Goal: Transaction & Acquisition: Purchase product/service

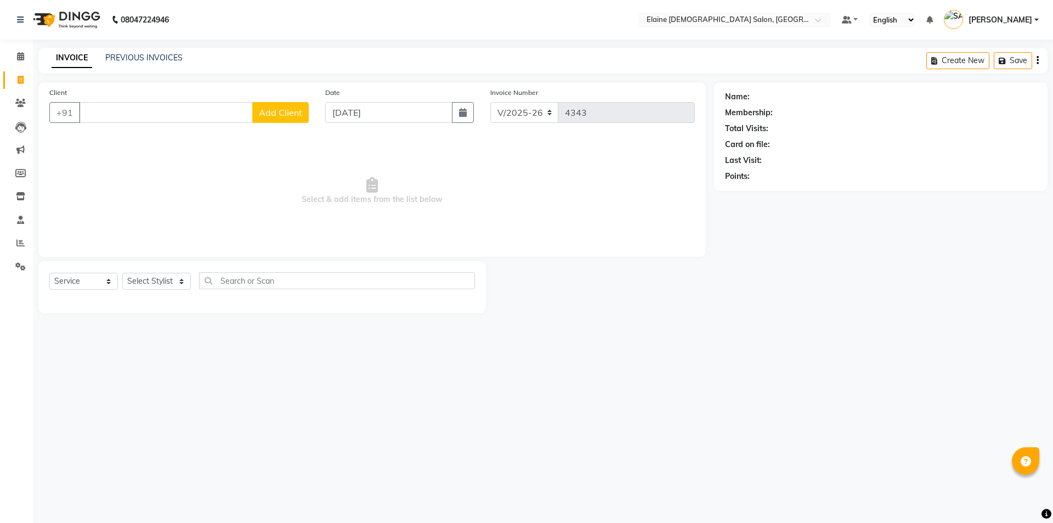
select select "7542"
select select "service"
click at [16, 243] on icon at bounding box center [20, 243] width 8 height 8
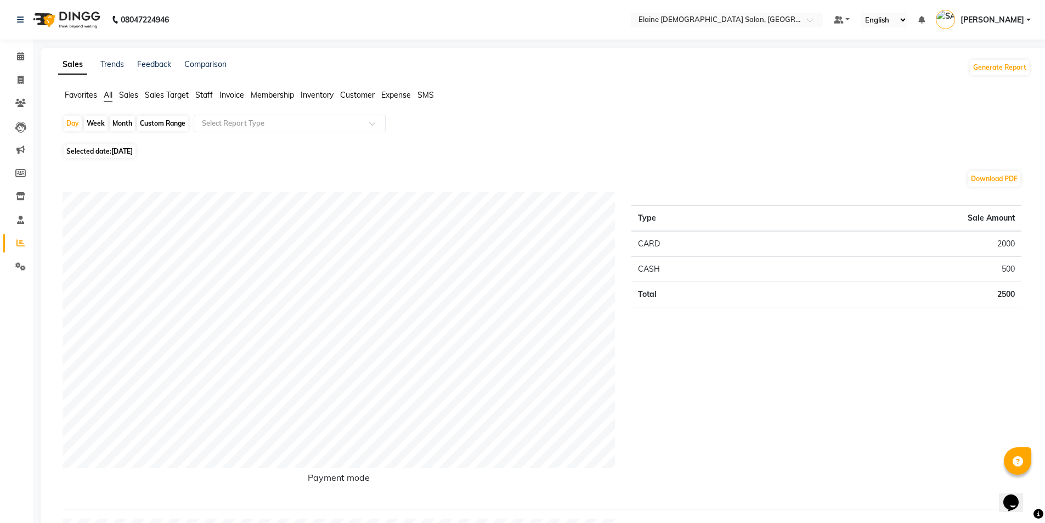
click at [201, 93] on span "Staff" at bounding box center [204, 95] width 18 height 10
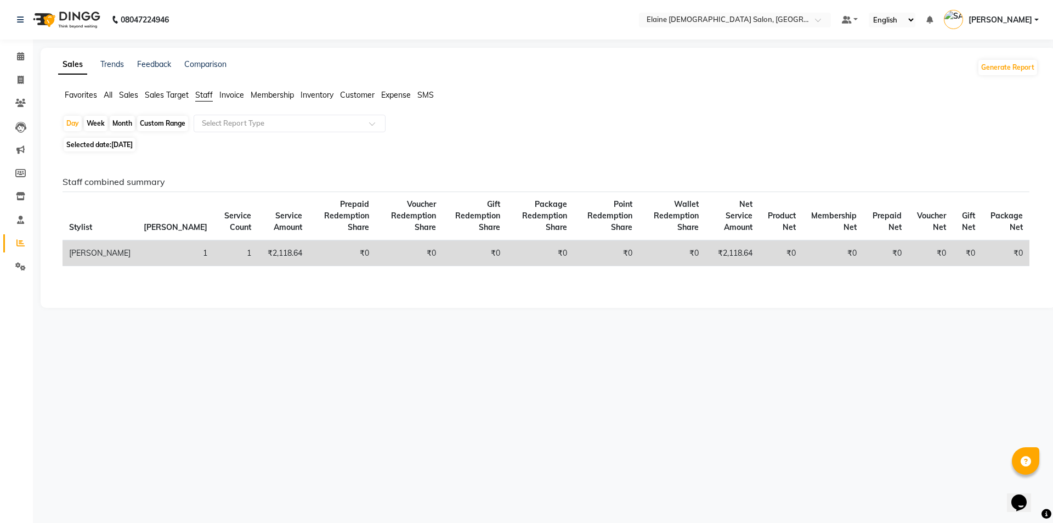
click at [234, 134] on div "Day Week Month Custom Range Select Report Type" at bounding box center [548, 125] width 971 height 20
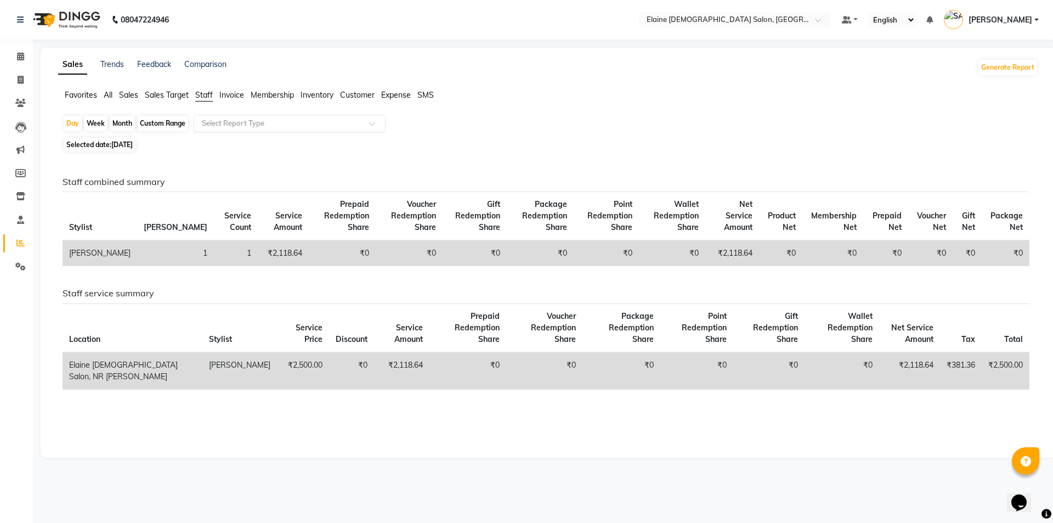
click at [237, 115] on div "Select Report Type" at bounding box center [290, 124] width 192 height 18
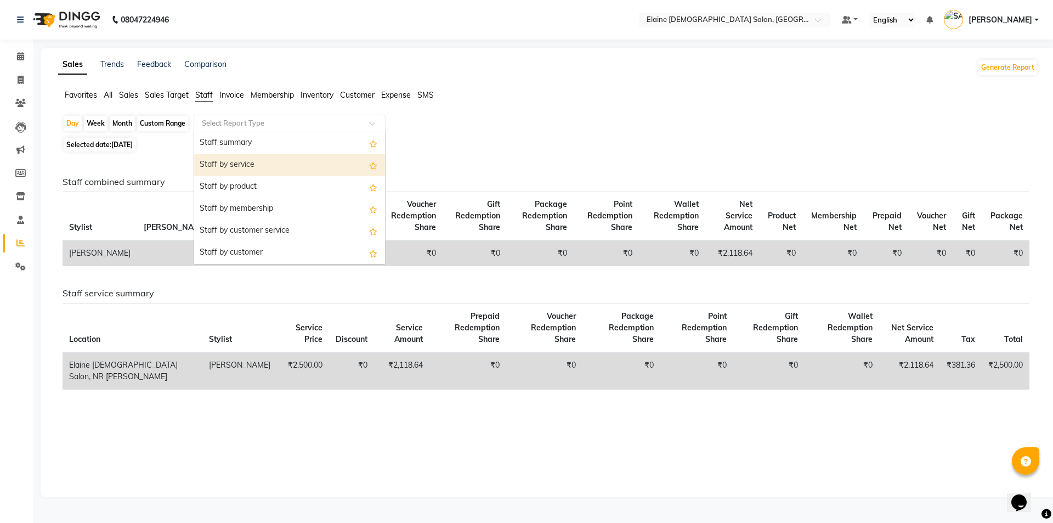
click at [241, 166] on div "Staff by service" at bounding box center [289, 165] width 191 height 22
select select "full_report"
select select "csv"
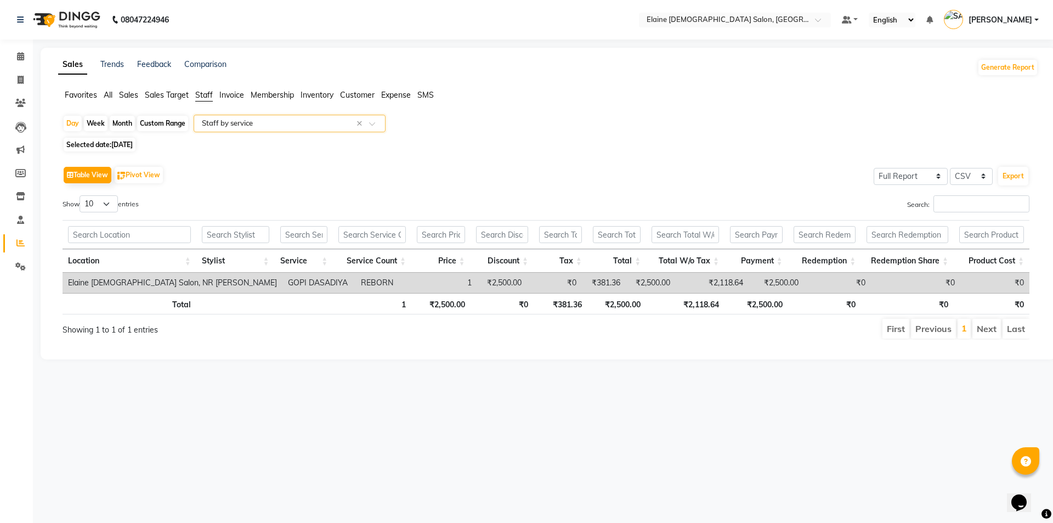
click at [127, 149] on span "Selected date: [DATE]" at bounding box center [100, 145] width 72 height 14
select select "9"
select select "2025"
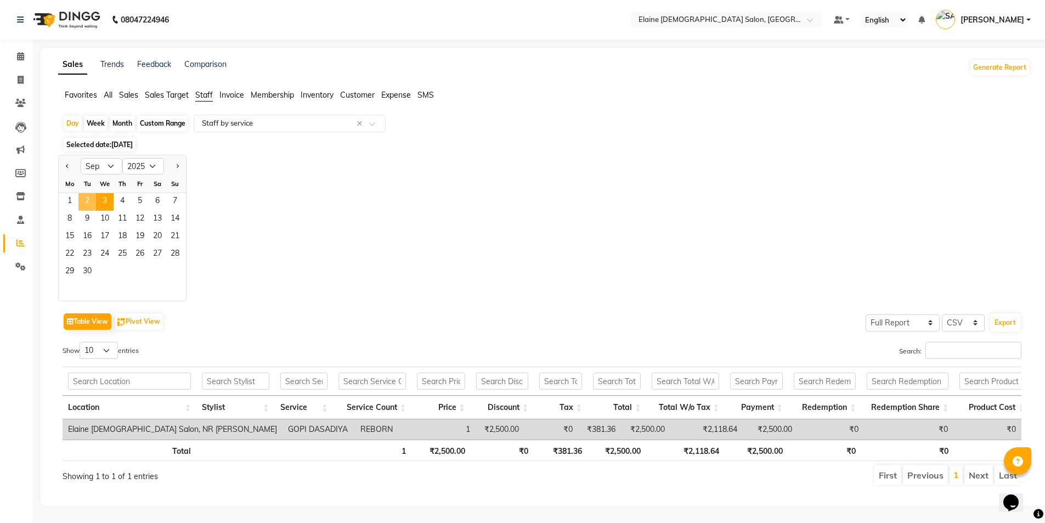
click at [88, 202] on span "2" at bounding box center [87, 202] width 18 height 18
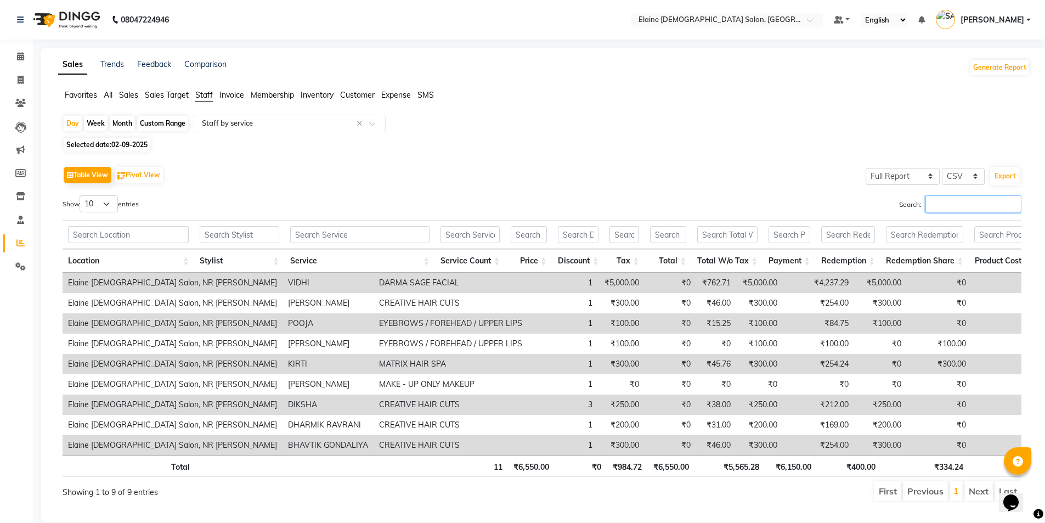
click at [961, 196] on input "Search:" at bounding box center [973, 203] width 96 height 17
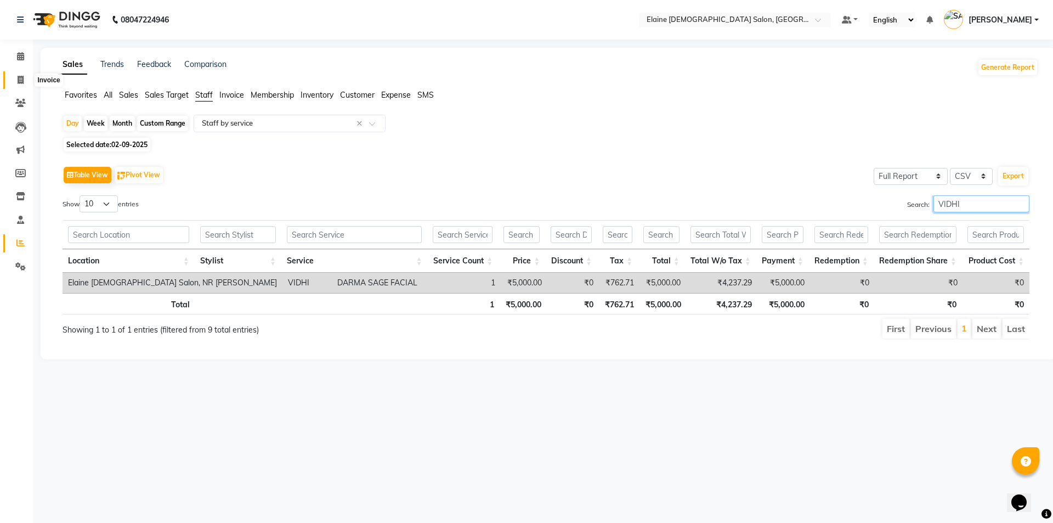
type input "VIDHI"
click at [27, 78] on span at bounding box center [20, 80] width 19 height 13
select select "service"
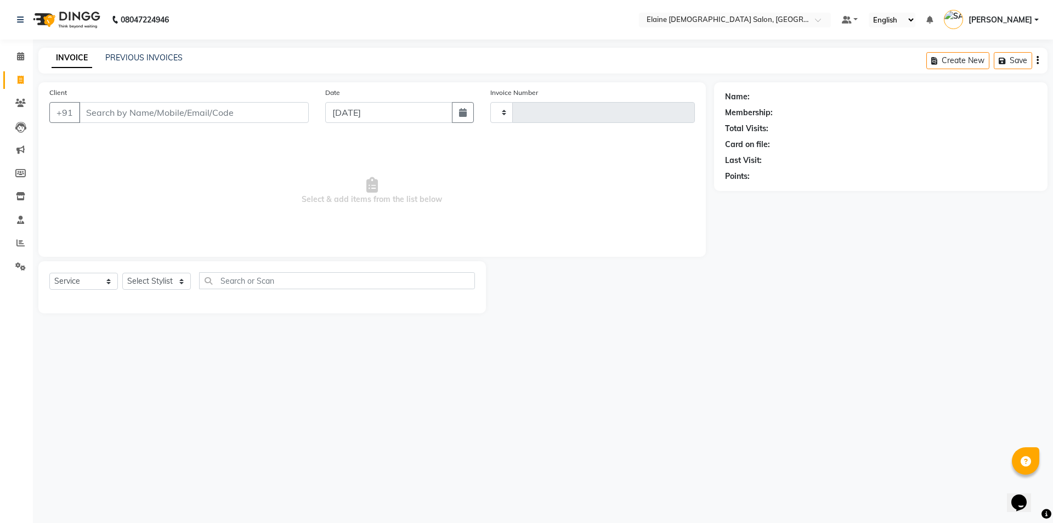
type input "4343"
select select "7542"
click at [21, 240] on icon at bounding box center [20, 243] width 8 height 8
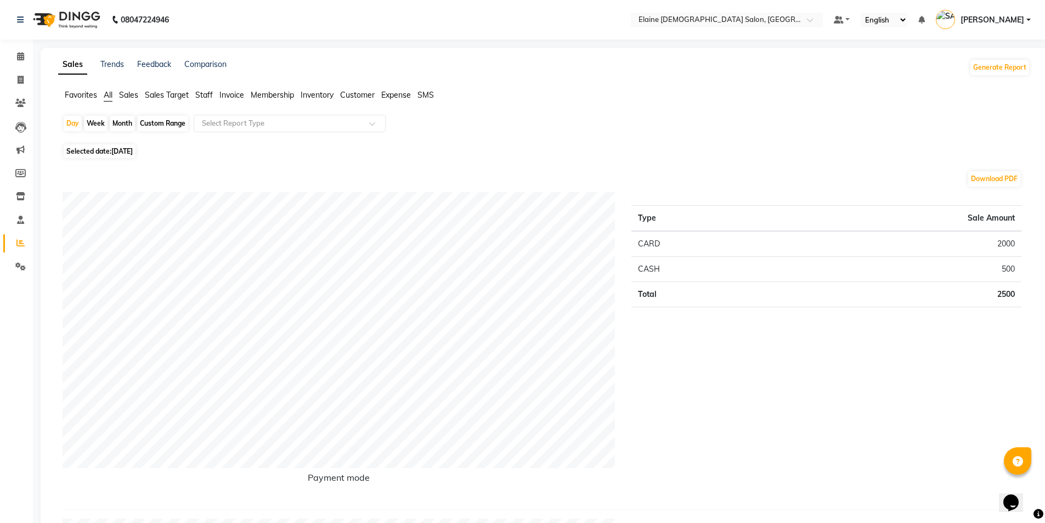
click at [125, 121] on div "Month" at bounding box center [122, 123] width 25 height 15
select select "9"
select select "2025"
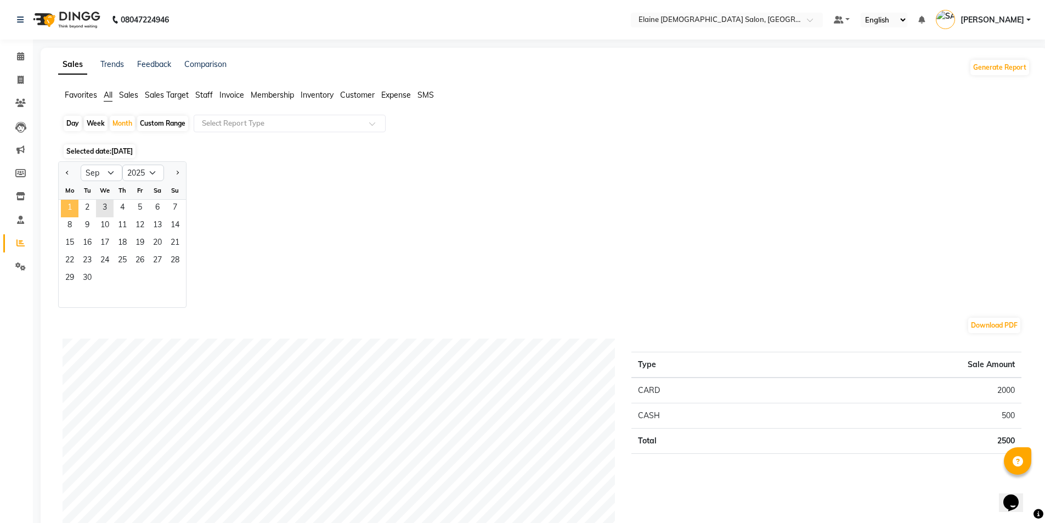
click at [71, 205] on span "1" at bounding box center [70, 209] width 18 height 18
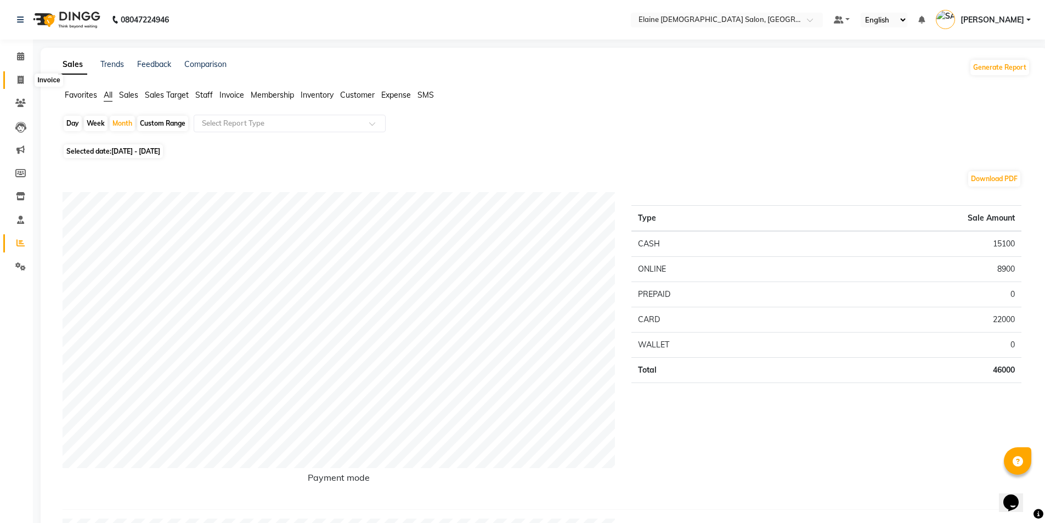
click at [24, 81] on icon at bounding box center [21, 80] width 6 height 8
select select "service"
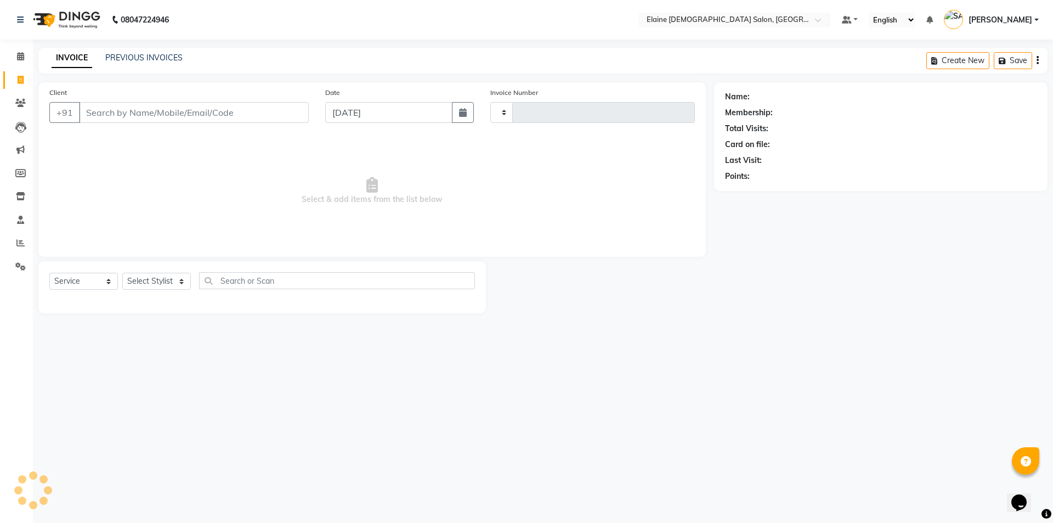
type input "4343"
select select "7542"
click at [216, 112] on input "Client" at bounding box center [194, 112] width 230 height 21
type input "9409787587"
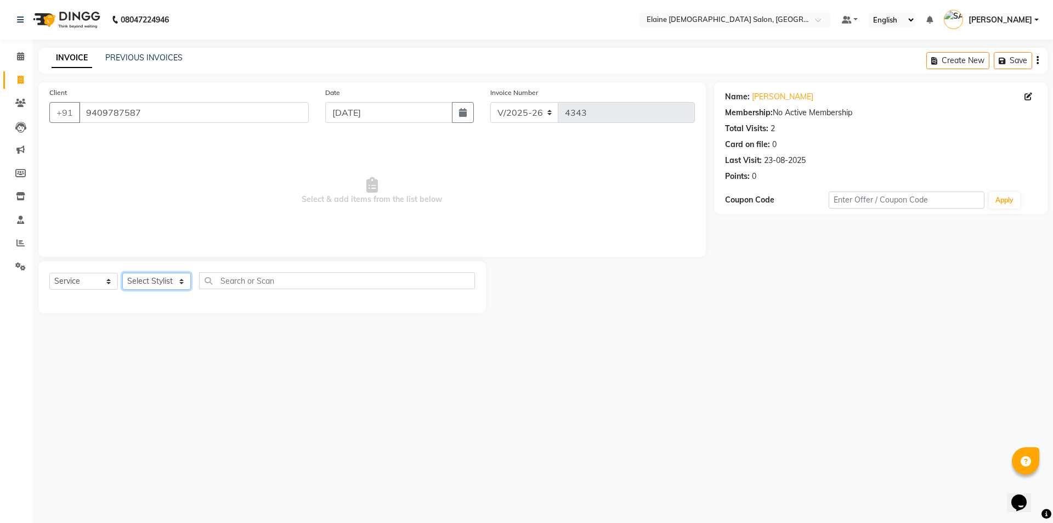
click at [173, 275] on select "Select Stylist AANAND BAVALIYA BHAVTIK GONDALIYA DHARMIK RAVRANI [PERSON_NAME] …" at bounding box center [156, 281] width 69 height 17
click at [122, 273] on select "Select Stylist AANAND BAVALIYA BHAVTIK GONDALIYA DHARMIK RAVRANI [PERSON_NAME] …" at bounding box center [156, 281] width 69 height 17
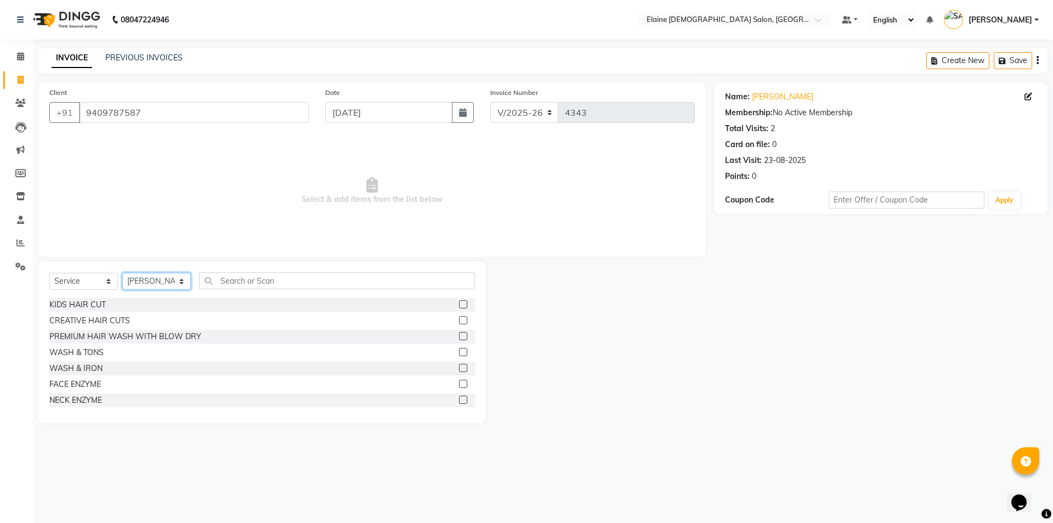
select select "68533"
click at [223, 276] on input "text" at bounding box center [337, 280] width 276 height 17
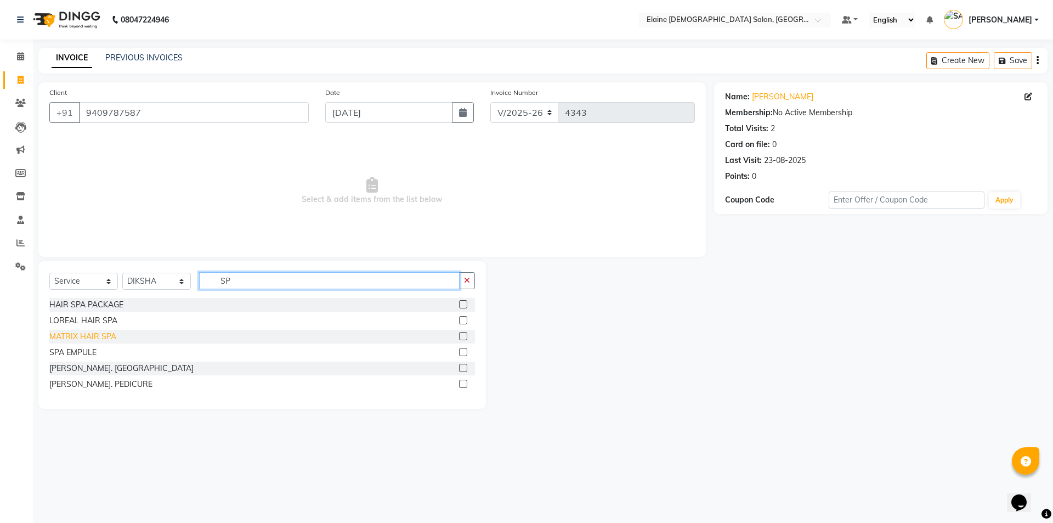
type input "SP"
click at [101, 338] on div "MATRIX HAIR SPA" at bounding box center [82, 337] width 67 height 12
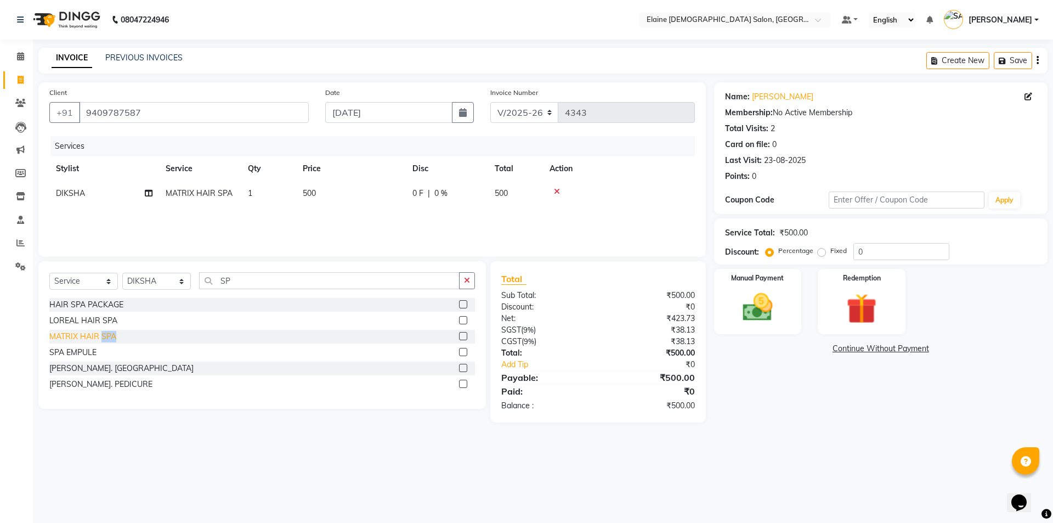
click at [101, 338] on div "MATRIX HAIR SPA" at bounding box center [82, 337] width 67 height 12
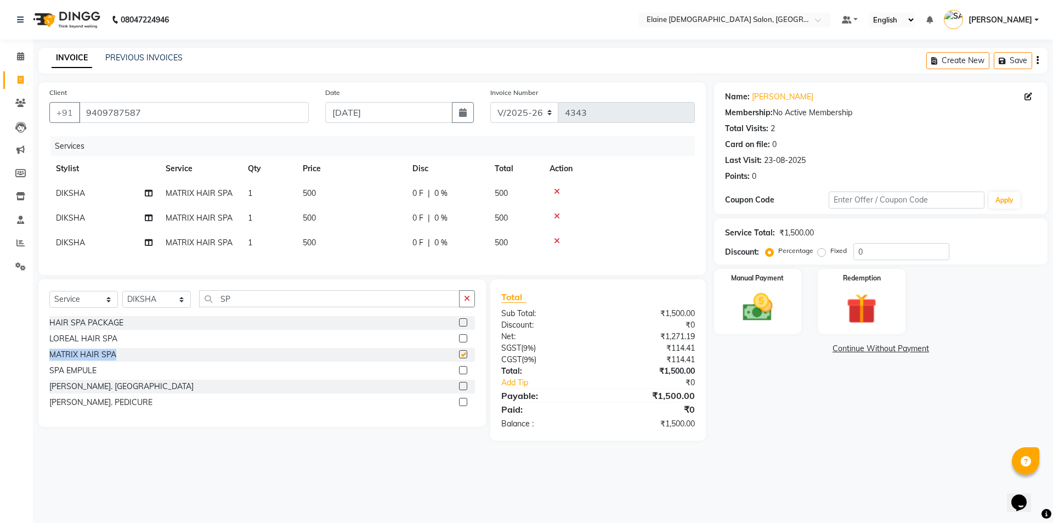
checkbox input "false"
click at [100, 216] on td "DIKSHA" at bounding box center [104, 218] width 110 height 25
select select "68533"
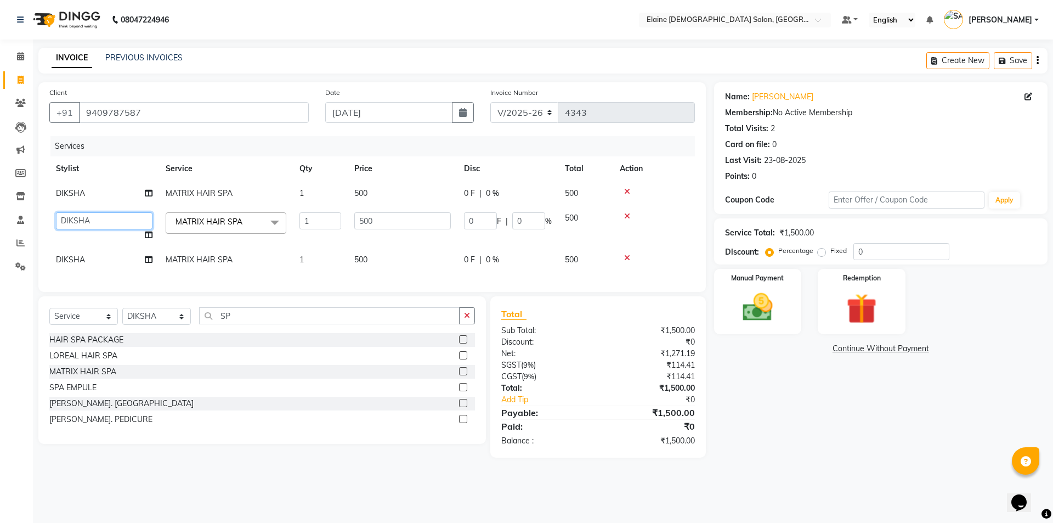
click at [104, 219] on select "AANAND BAVALIYA BHAVTIK GONDALIYA DHARMIK RAVRANI [PERSON_NAME] DIKSHA [PERSON_…" at bounding box center [104, 220] width 97 height 17
select select "67042"
click at [104, 219] on select "AANAND BAVALIYA BHAVTIK GONDALIYA DHARMIK RAVRANI [PERSON_NAME] DIKSHA [PERSON_…" at bounding box center [104, 220] width 97 height 17
click at [122, 200] on td "DIKSHA" at bounding box center [104, 193] width 110 height 25
select select "68533"
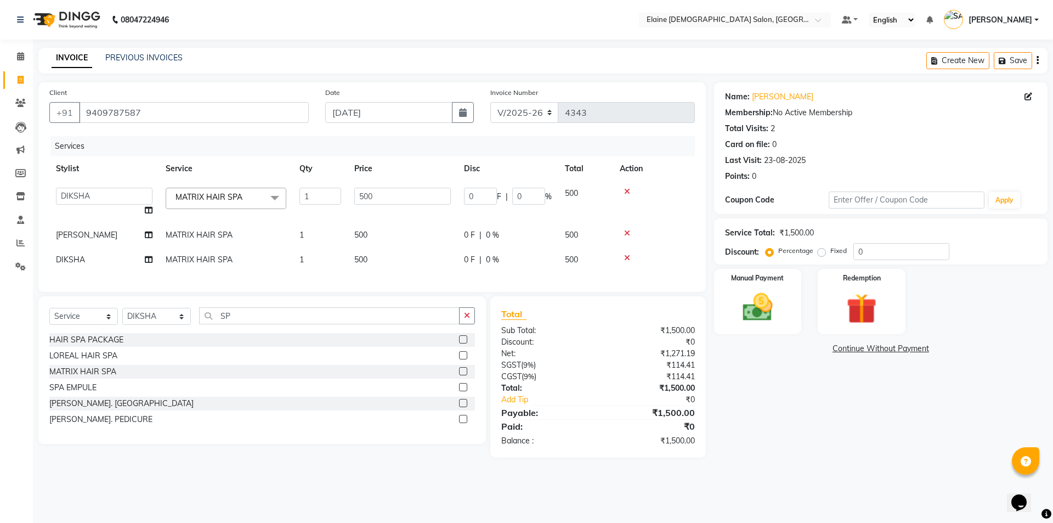
click at [95, 257] on td "DIKSHA" at bounding box center [104, 259] width 110 height 25
select select "68533"
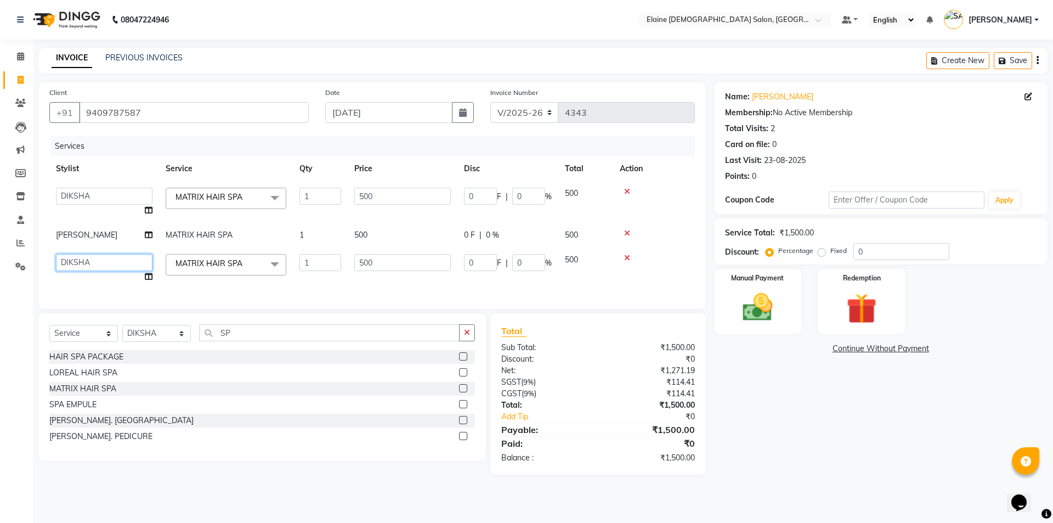
click at [95, 257] on select "AANAND BAVALIYA BHAVTIK GONDALIYA DHARMIK RAVRANI [PERSON_NAME] DIKSHA [PERSON_…" at bounding box center [104, 262] width 97 height 17
select select "67034"
click at [95, 257] on select "AANAND BAVALIYA BHAVTIK GONDALIYA DHARMIK RAVRANI [PERSON_NAME] DIKSHA [PERSON_…" at bounding box center [104, 262] width 97 height 17
select select "67051"
click at [152, 207] on td "AANAND BAVALIYA BHAVTIK GONDALIYA DHARMIK RAVRANI [PERSON_NAME] DIKSHA [PERSON_…" at bounding box center [104, 202] width 110 height 42
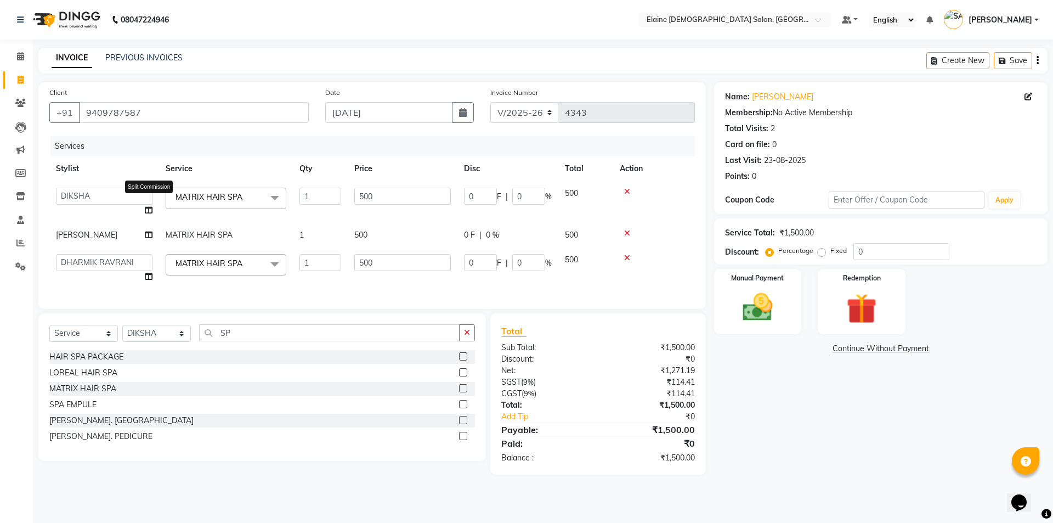
click at [151, 207] on icon at bounding box center [149, 210] width 8 height 8
select select "68533"
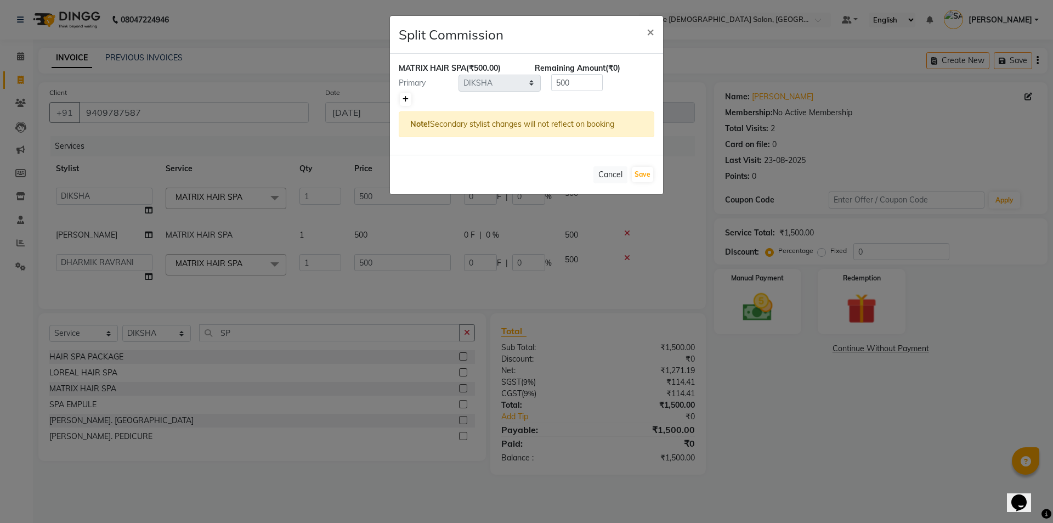
click at [409, 94] on link at bounding box center [406, 99] width 12 height 13
type input "250"
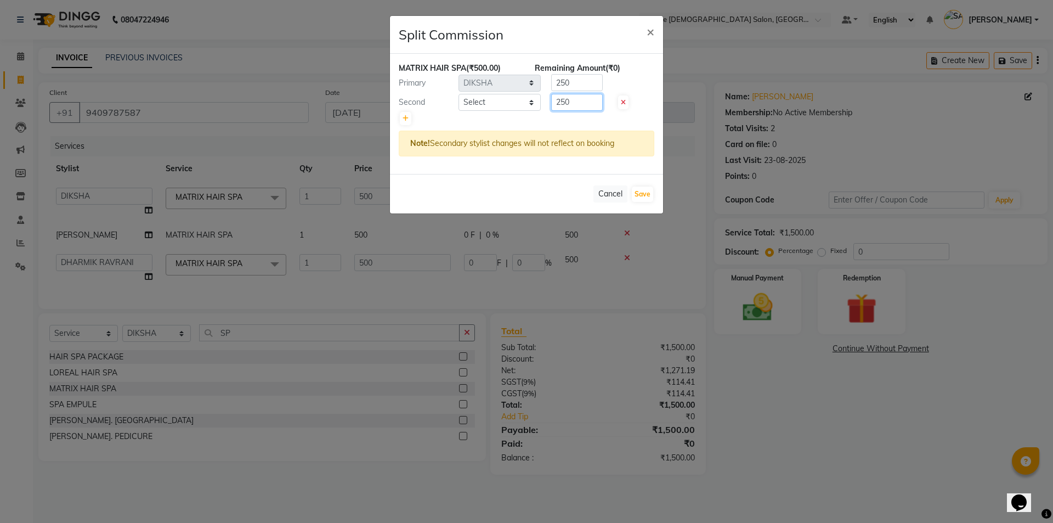
drag, startPoint x: 578, startPoint y: 101, endPoint x: 535, endPoint y: 105, distance: 43.5
click at [535, 105] on div "Second Select AANAND BAVALIYA BHAVTIK GONDALIYA DHARMIK RAVRANI [PERSON_NAME] D…" at bounding box center [526, 103] width 272 height 18
type input "150"
drag, startPoint x: 578, startPoint y: 80, endPoint x: 553, endPoint y: 78, distance: 25.3
click at [553, 78] on input "250" at bounding box center [577, 82] width 52 height 17
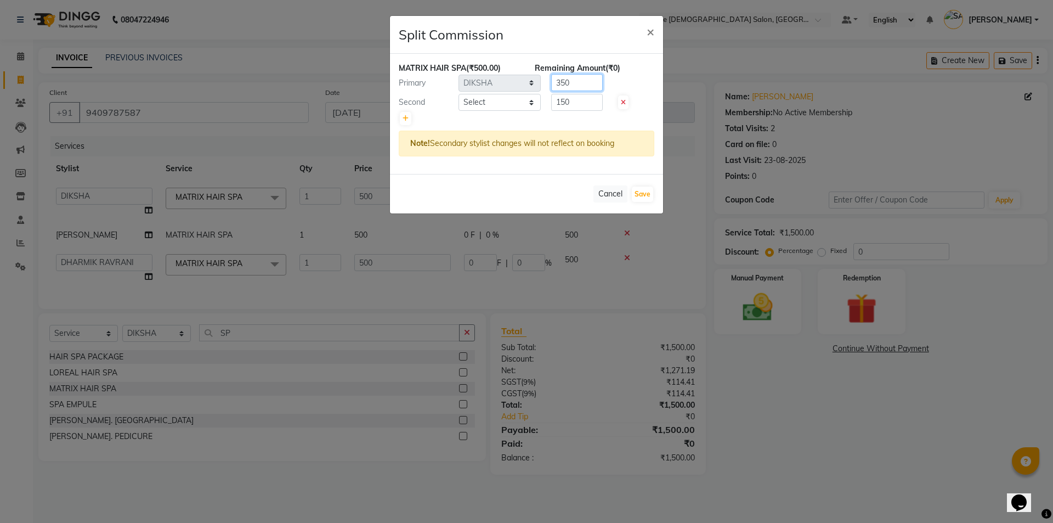
type input "350"
click at [527, 106] on select "Select AANAND BAVALIYA BHAVTIK GONDALIYA DHARMIK RAVRANI [PERSON_NAME] DIKSHA […" at bounding box center [499, 102] width 82 height 17
click at [458, 94] on select "Select AANAND BAVALIYA BHAVTIK GONDALIYA DHARMIK RAVRANI [PERSON_NAME] DIKSHA […" at bounding box center [499, 102] width 82 height 17
click at [527, 106] on select "Select AANAND BAVALIYA BHAVTIK GONDALIYA DHARMIK RAVRANI [PERSON_NAME] DIKSHA […" at bounding box center [499, 102] width 82 height 17
select select "67047"
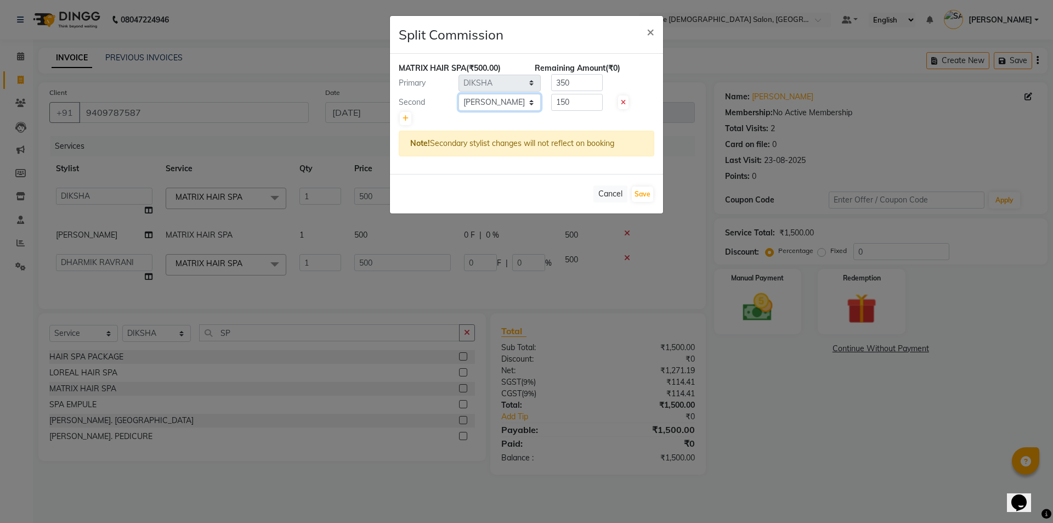
click at [458, 94] on select "Select AANAND BAVALIYA BHAVTIK GONDALIYA DHARMIK RAVRANI [PERSON_NAME] DIKSHA […" at bounding box center [499, 102] width 82 height 17
click at [639, 195] on button "Save" at bounding box center [642, 193] width 21 height 15
select select "Select"
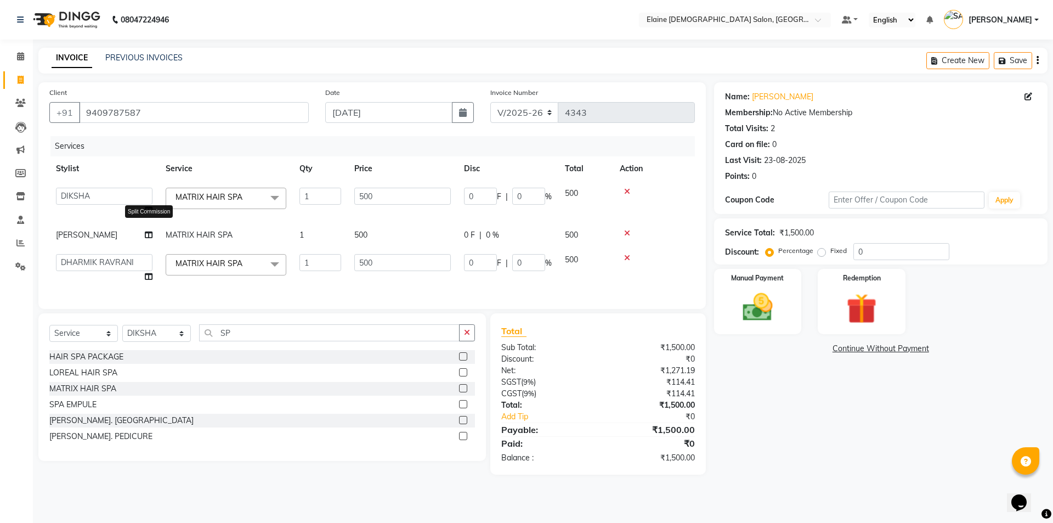
click at [152, 231] on icon at bounding box center [149, 235] width 8 height 8
select select "67042"
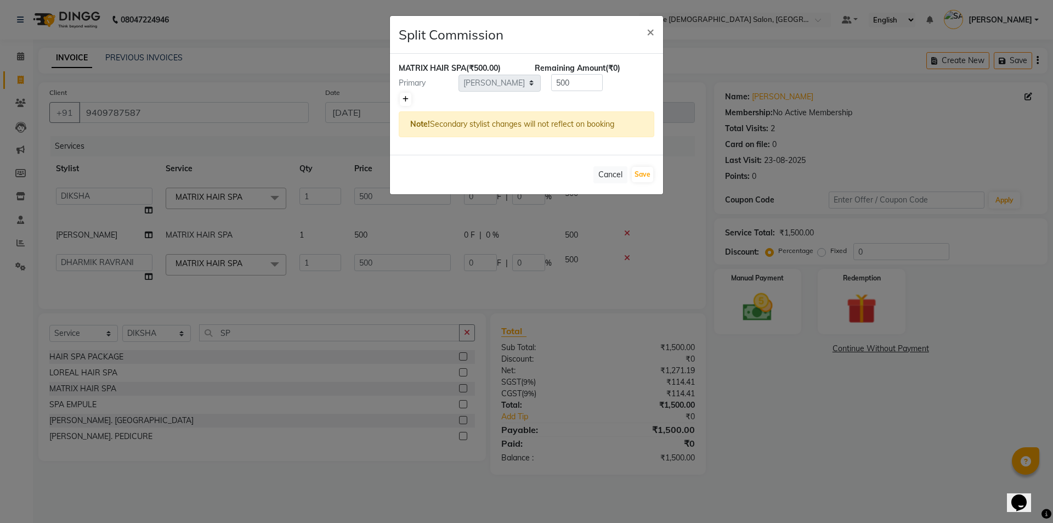
click at [406, 98] on icon at bounding box center [406, 99] width 6 height 7
type input "250"
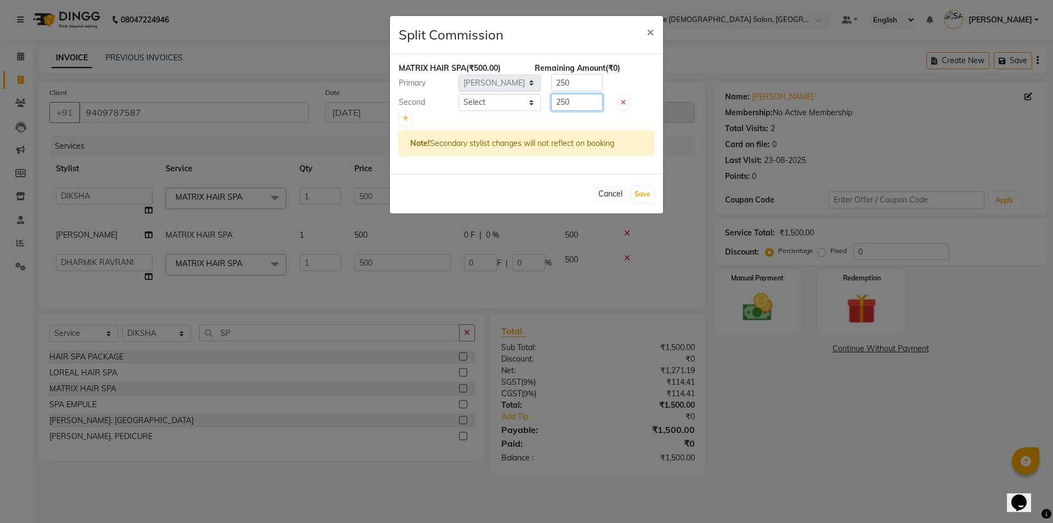
drag, startPoint x: 406, startPoint y: 98, endPoint x: 528, endPoint y: 102, distance: 122.4
click at [528, 102] on div "Second Select AANAND BAVALIYA BHAVTIK GONDALIYA DHARMIK RAVRANI [PERSON_NAME] D…" at bounding box center [526, 103] width 272 height 18
type input "150"
drag, startPoint x: 586, startPoint y: 78, endPoint x: 555, endPoint y: 79, distance: 30.7
click at [555, 79] on input "250" at bounding box center [577, 82] width 52 height 17
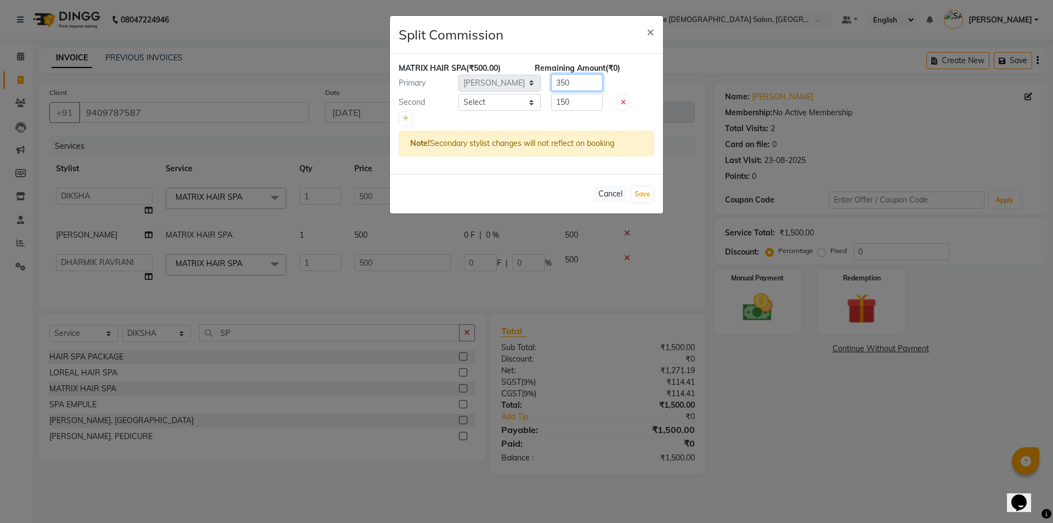
type input "350"
click at [488, 104] on select "Select AANAND BAVALIYA BHAVTIK GONDALIYA DHARMIK RAVRANI [PERSON_NAME] DIKSHA […" at bounding box center [499, 102] width 82 height 17
select select "67050"
click at [458, 94] on select "Select AANAND BAVALIYA BHAVTIK GONDALIYA DHARMIK RAVRANI [PERSON_NAME] DIKSHA […" at bounding box center [499, 102] width 82 height 17
click at [638, 191] on button "Save" at bounding box center [642, 193] width 21 height 15
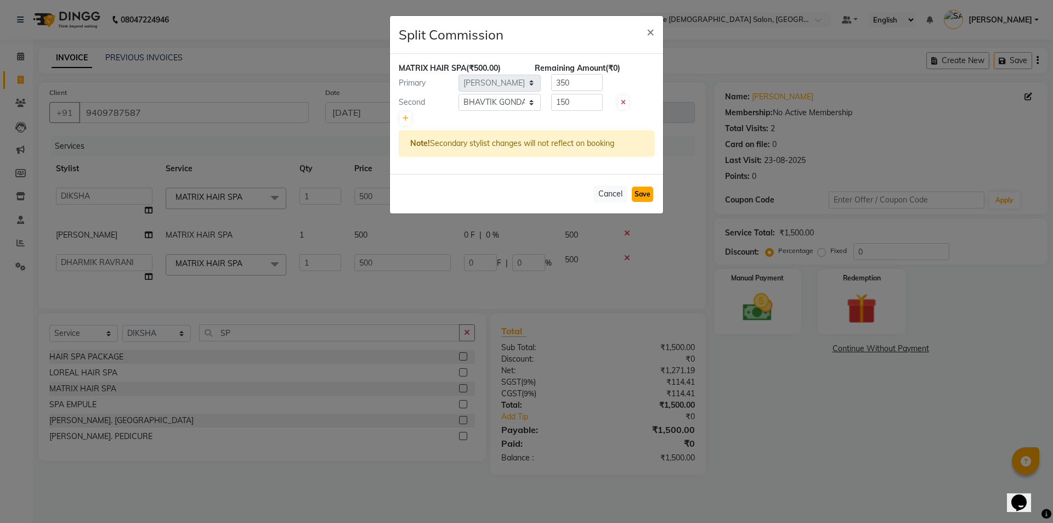
select select "Select"
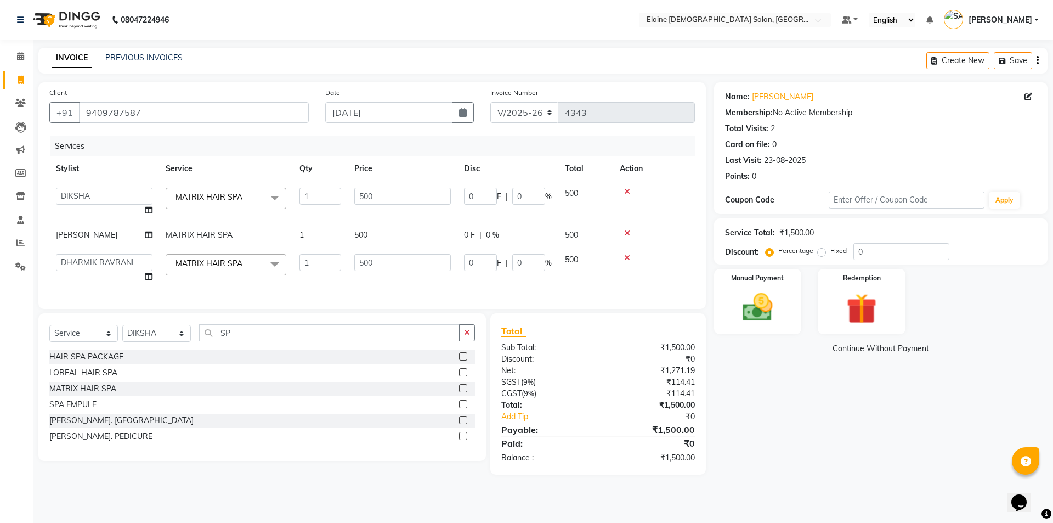
click at [149, 280] on icon at bounding box center [149, 277] width 8 height 8
select select "67051"
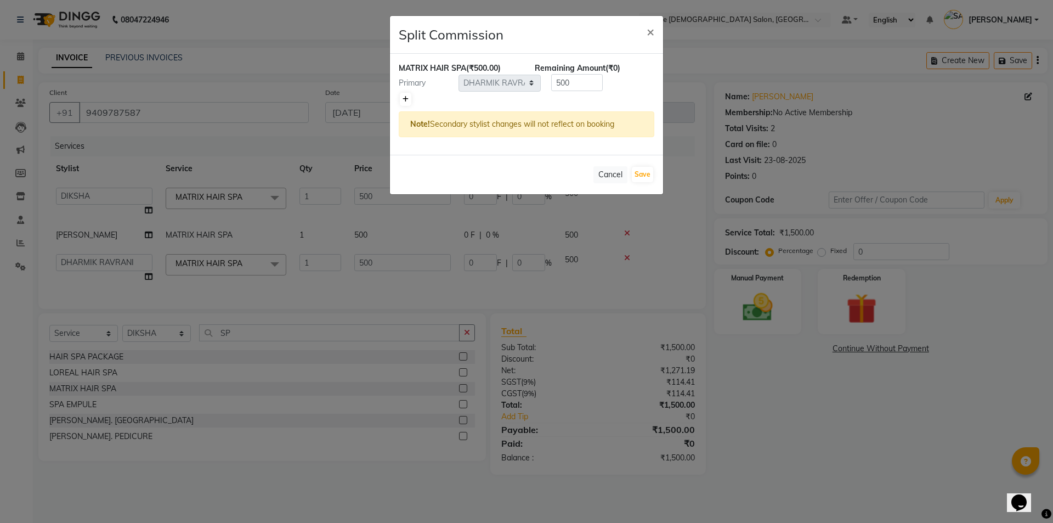
click at [407, 101] on icon at bounding box center [406, 99] width 6 height 7
type input "250"
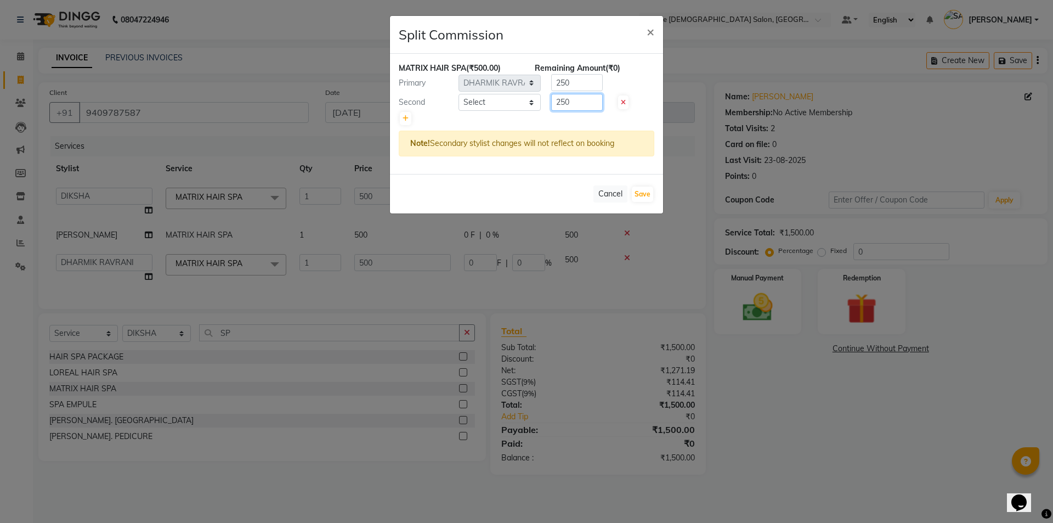
drag, startPoint x: 570, startPoint y: 97, endPoint x: 539, endPoint y: 105, distance: 32.9
click at [539, 105] on div "Second Select AANAND BAVALIYA BHAVTIK GONDALIYA DHARMIK RAVRANI [PERSON_NAME] D…" at bounding box center [526, 103] width 272 height 18
type input "150"
drag, startPoint x: 576, startPoint y: 86, endPoint x: 545, endPoint y: 86, distance: 30.7
click at [545, 86] on div "250" at bounding box center [575, 82] width 68 height 17
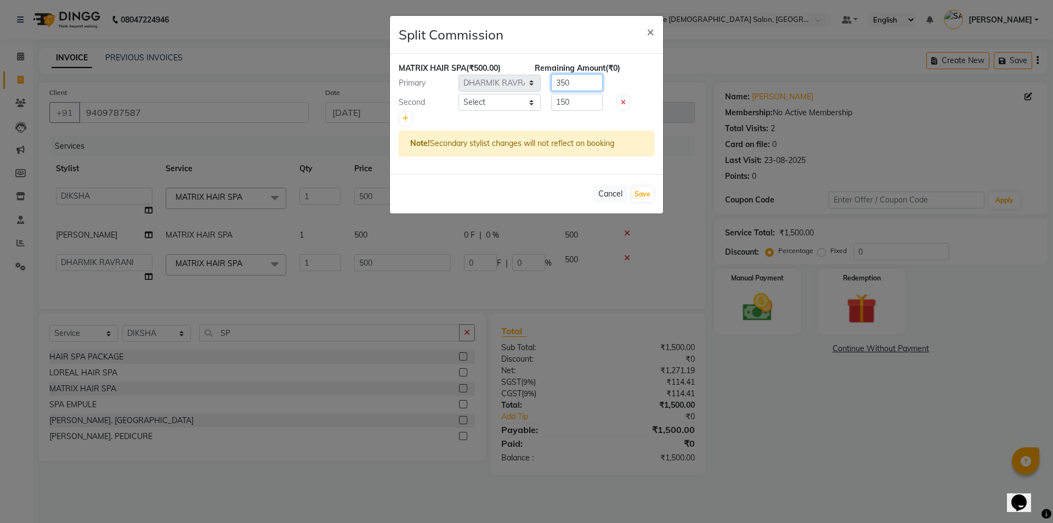
type input "350"
select select "67051"
click at [458, 94] on select "Select AANAND BAVALIYA BHAVTIK GONDALIYA DHARMIK RAVRANI [PERSON_NAME] DIKSHA […" at bounding box center [499, 102] width 82 height 17
click at [636, 195] on button "Save" at bounding box center [642, 193] width 21 height 15
select select "Select"
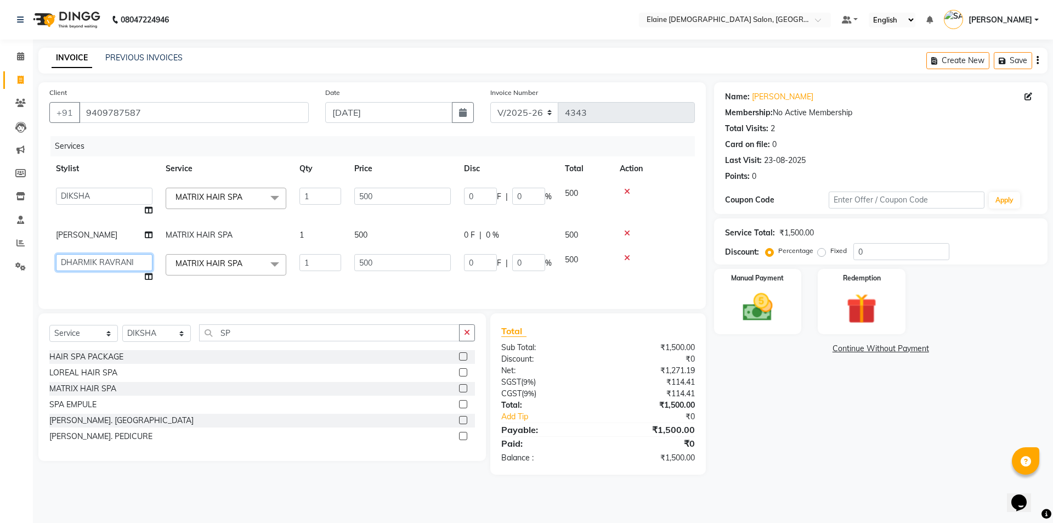
click at [134, 261] on select "AANAND BAVALIYA BHAVTIK GONDALIYA DHARMIK RAVRANI [PERSON_NAME] DIKSHA [PERSON_…" at bounding box center [104, 262] width 97 height 17
select select "83691"
select select "67031"
click at [779, 293] on img at bounding box center [757, 307] width 51 height 36
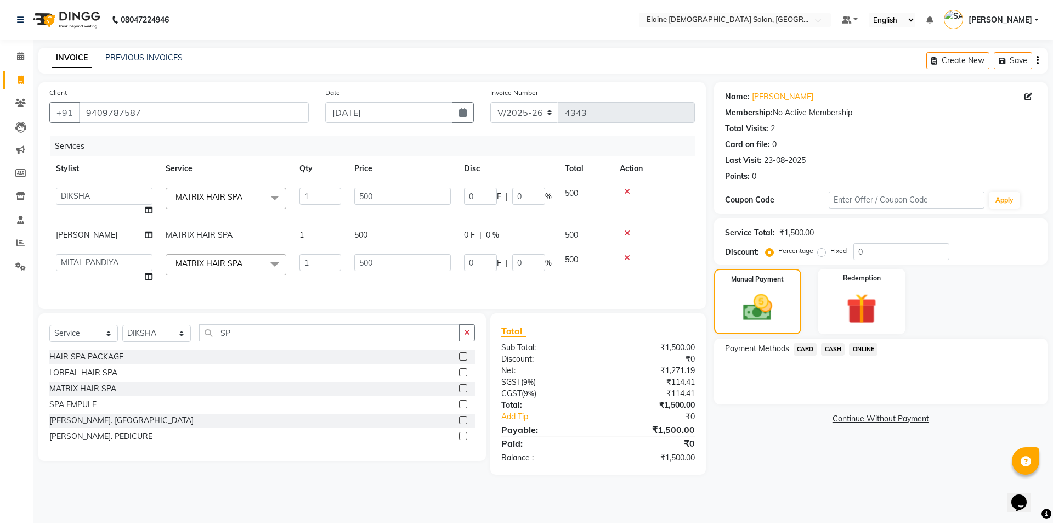
click at [841, 350] on span "CASH" at bounding box center [833, 349] width 24 height 13
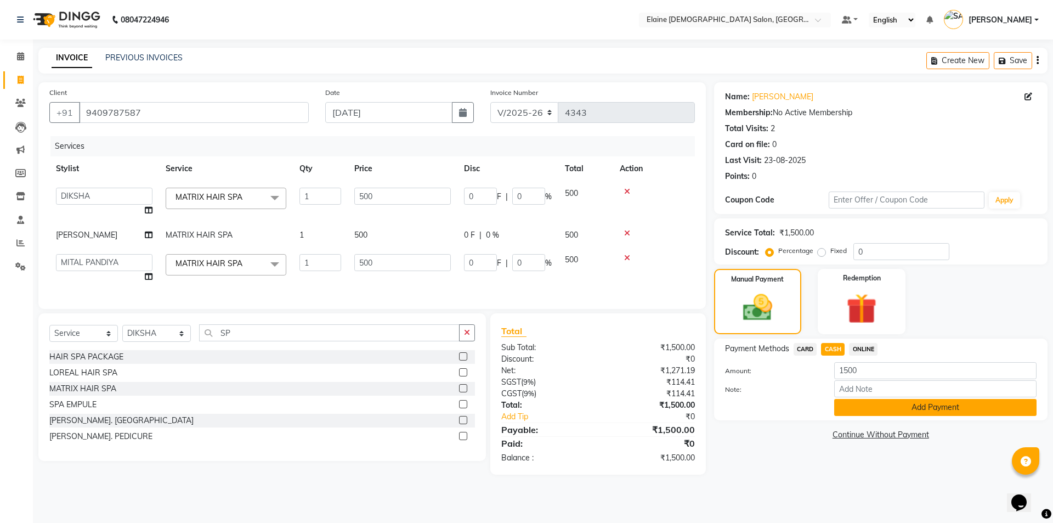
click at [857, 406] on button "Add Payment" at bounding box center [935, 407] width 202 height 17
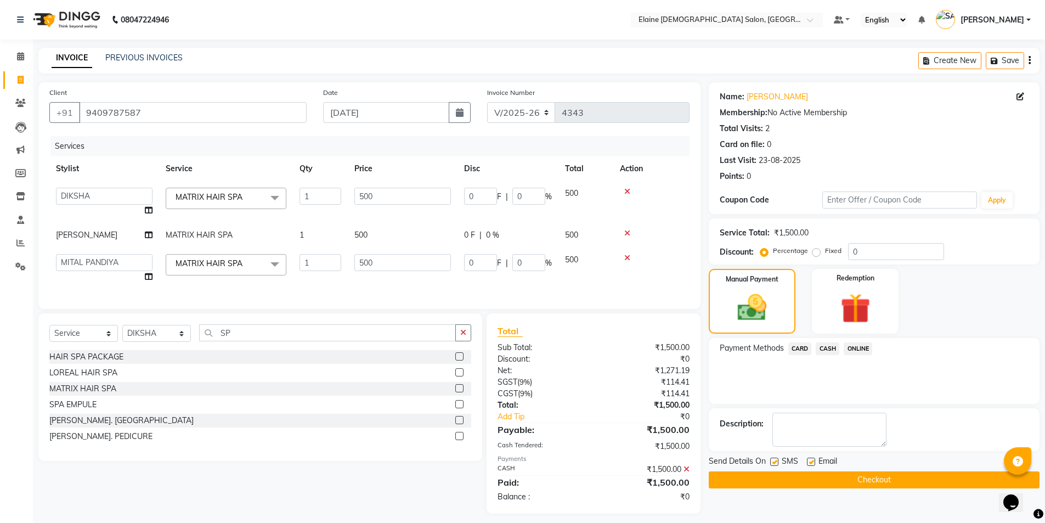
drag, startPoint x: 810, startPoint y: 463, endPoint x: 797, endPoint y: 462, distance: 12.7
click at [810, 463] on label at bounding box center [811, 461] width 8 height 8
click at [810, 463] on input "checkbox" at bounding box center [810, 461] width 7 height 7
checkbox input "false"
click at [777, 460] on label at bounding box center [774, 461] width 8 height 8
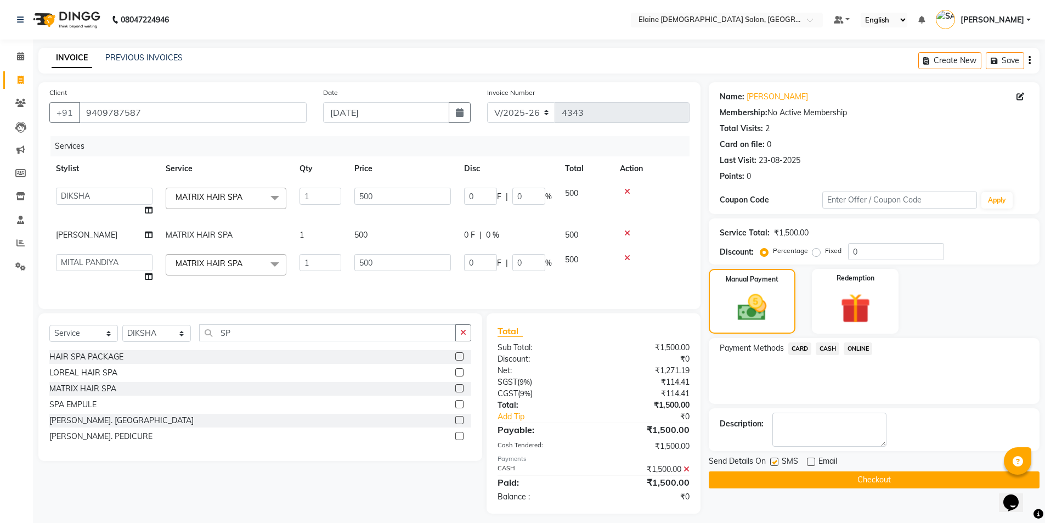
click at [777, 460] on input "checkbox" at bounding box center [773, 461] width 7 height 7
checkbox input "false"
click at [774, 480] on button "Checkout" at bounding box center [874, 479] width 331 height 17
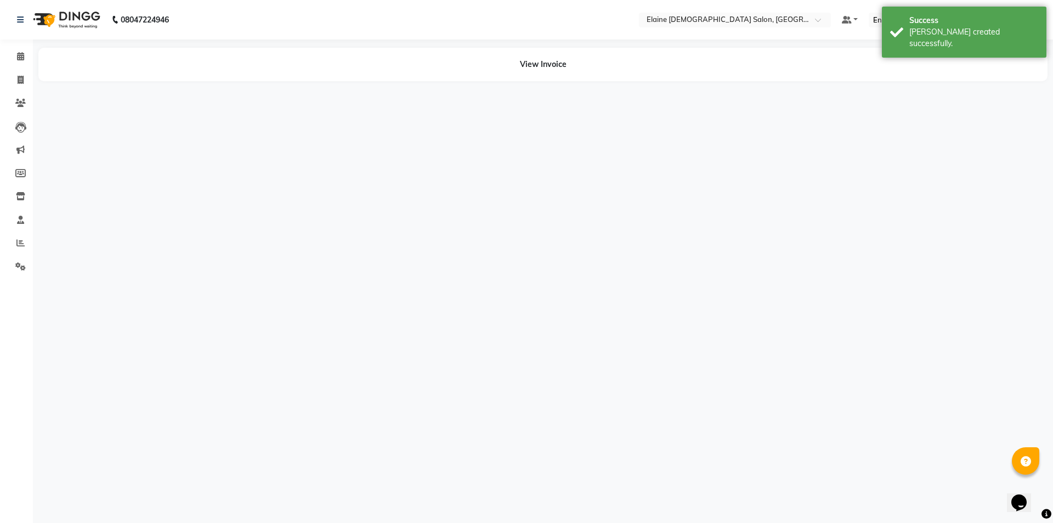
select select "68533"
select select "67047"
select select "67042"
select select "67050"
select select "67031"
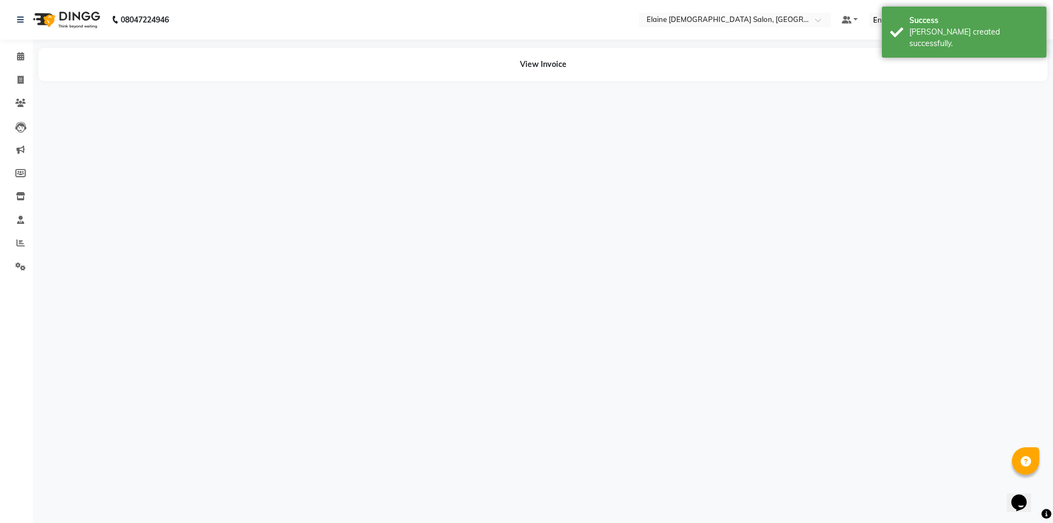
select select "67051"
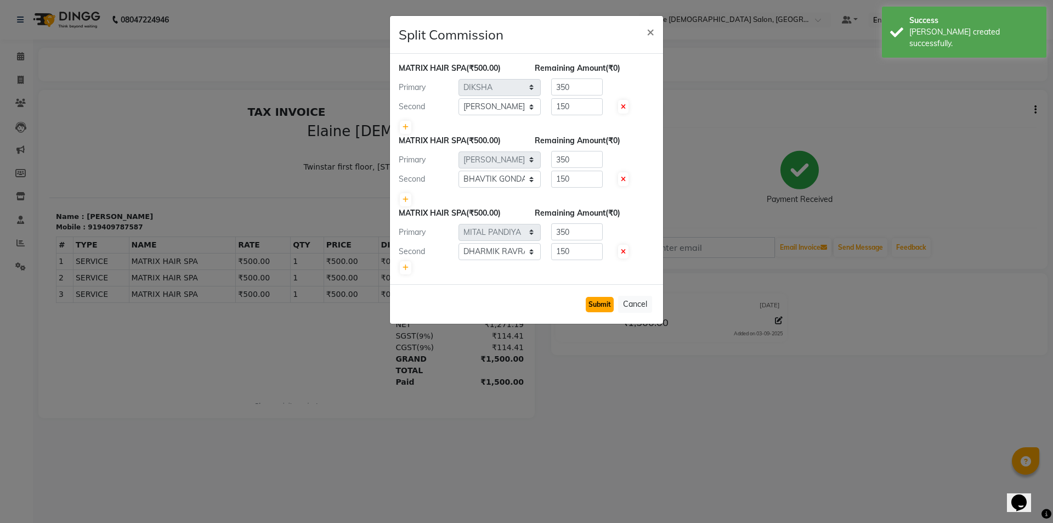
click at [607, 303] on button "Submit" at bounding box center [600, 304] width 28 height 15
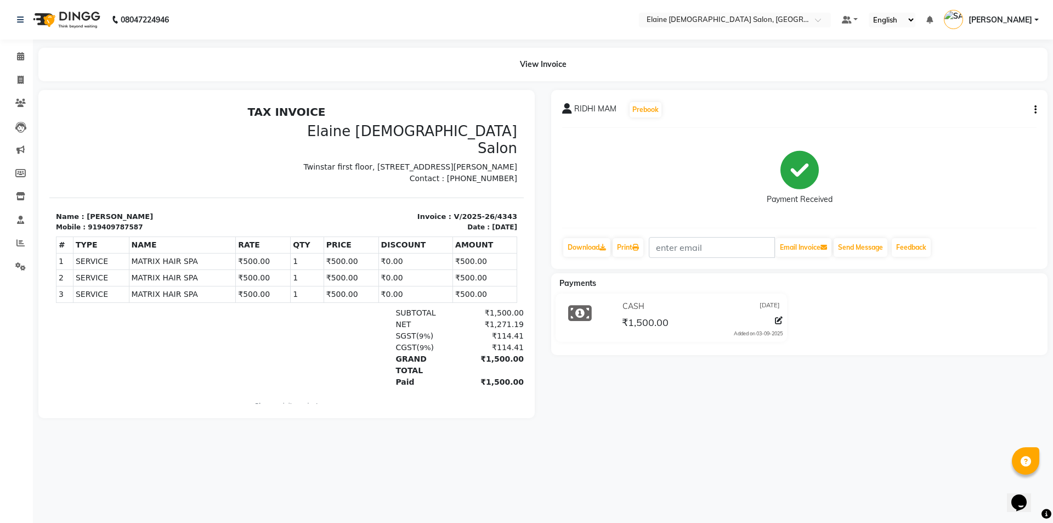
click at [94, 292] on td "SERVICE" at bounding box center [101, 294] width 56 height 16
click at [1039, 109] on div "RIDHI MAM Prebook Payment Received Download Print Email Invoice Send Message Fe…" at bounding box center [799, 179] width 496 height 179
click at [1033, 107] on button "button" at bounding box center [1033, 110] width 7 height 12
click at [998, 117] on div "Edit Item Staff" at bounding box center [980, 117] width 75 height 14
select select "68533"
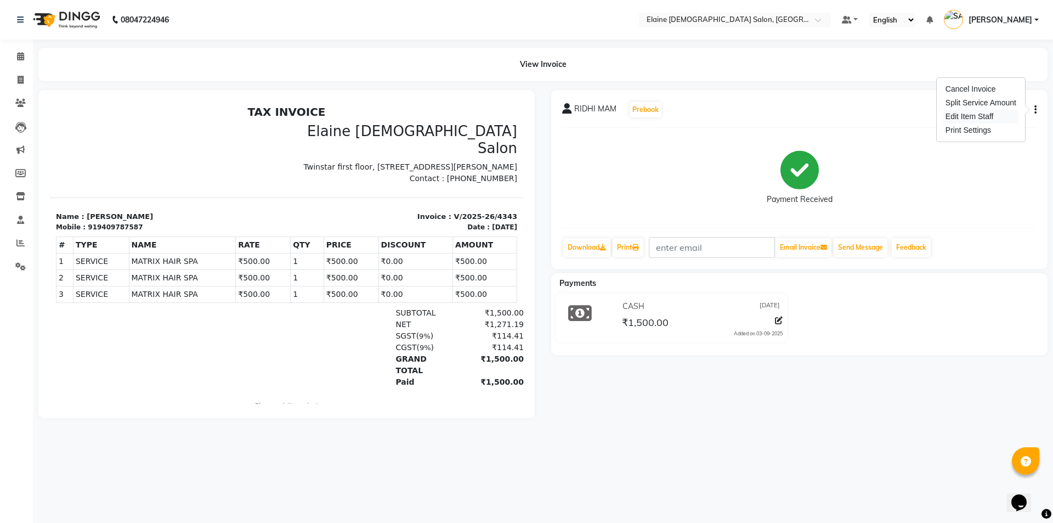
select select "67042"
select select "67031"
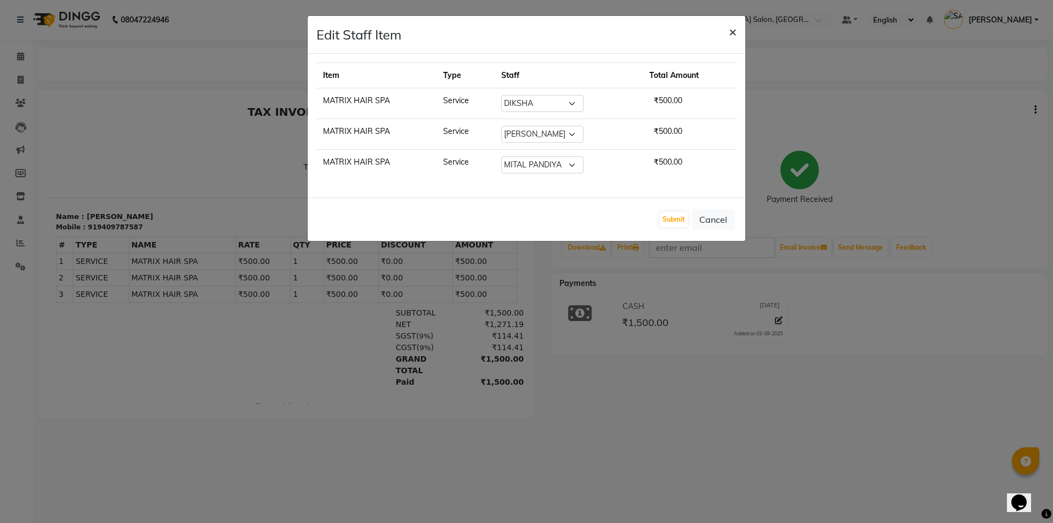
click at [734, 32] on span "×" at bounding box center [733, 31] width 8 height 16
